Goal: Task Accomplishment & Management: Complete application form

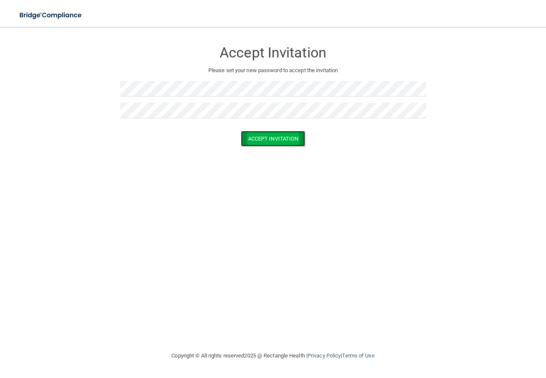
click at [266, 140] on button "Accept Invitation" at bounding box center [273, 139] width 65 height 16
click at [278, 133] on p "Token is invalid or blank." at bounding box center [273, 132] width 306 height 10
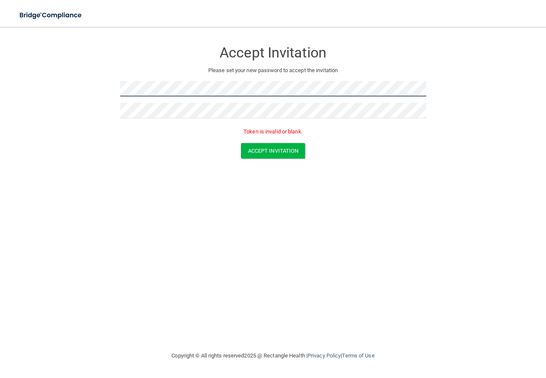
click at [102, 87] on form "Accept Invitation Please set your new password to accept the invitation Token i…" at bounding box center [273, 101] width 512 height 133
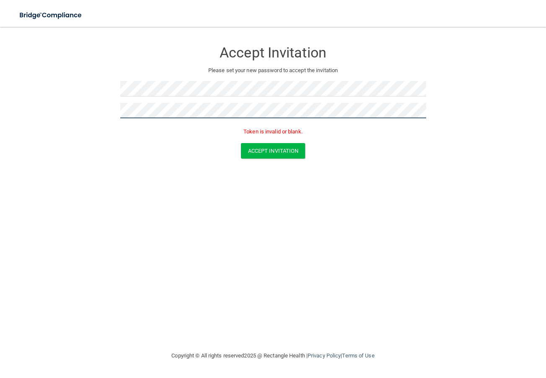
click at [37, 102] on form "Accept Invitation Please set your new password to accept the invitation Token i…" at bounding box center [273, 101] width 512 height 133
click at [275, 151] on button "Accept Invitation" at bounding box center [273, 151] width 65 height 16
click at [264, 144] on button "Accept Invitation" at bounding box center [273, 151] width 65 height 16
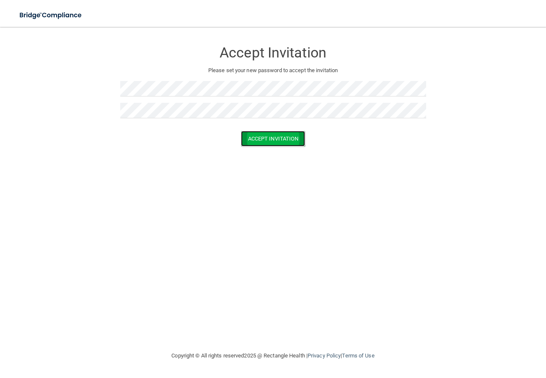
click at [287, 143] on button "Accept Invitation" at bounding box center [273, 139] width 65 height 16
